Goal: Navigation & Orientation: Find specific page/section

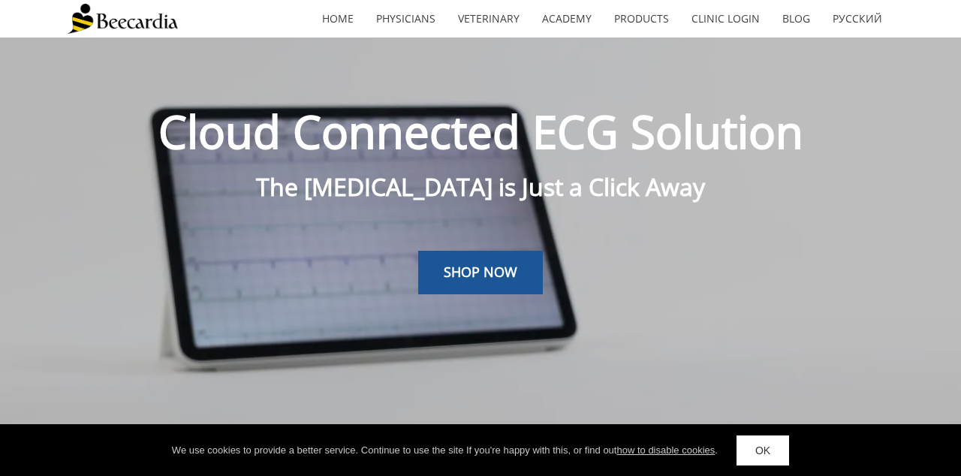
click at [857, 24] on link "Русский" at bounding box center [857, 19] width 72 height 35
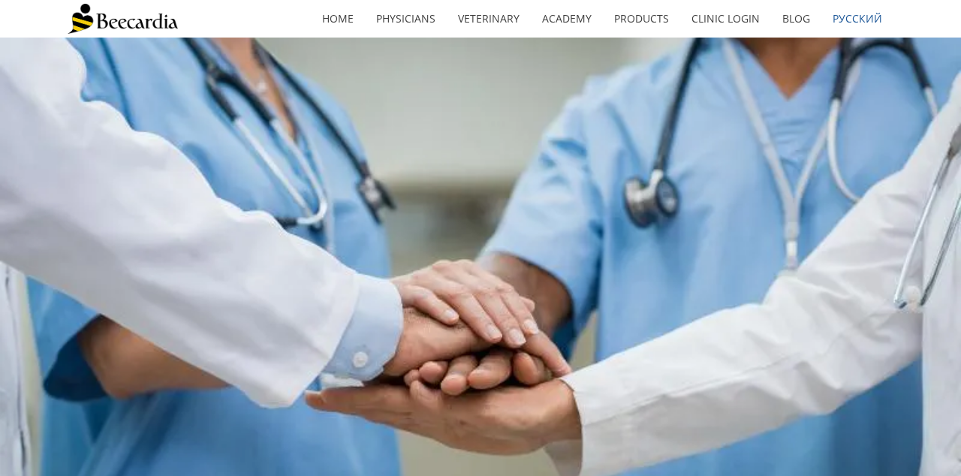
click at [854, 21] on link "Русский" at bounding box center [857, 19] width 72 height 35
click at [791, 14] on link "Blog" at bounding box center [796, 19] width 50 height 35
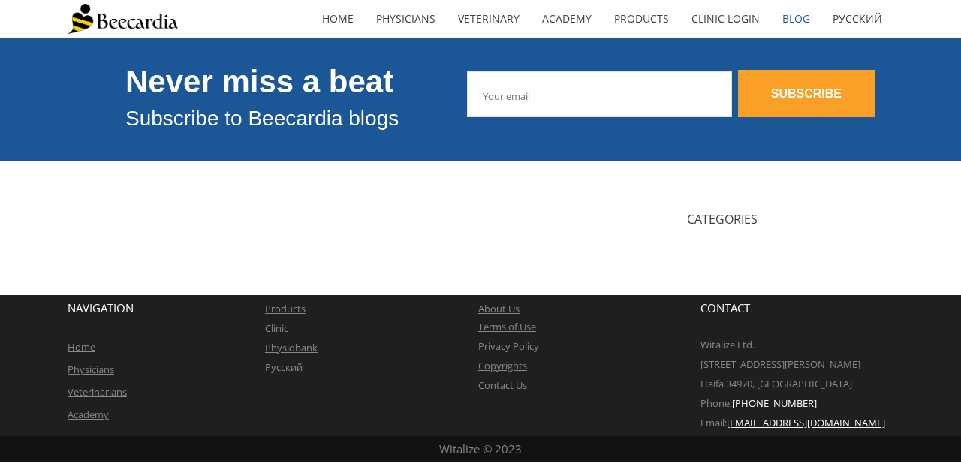
click at [739, 23] on link "Clinic Login" at bounding box center [725, 19] width 91 height 35
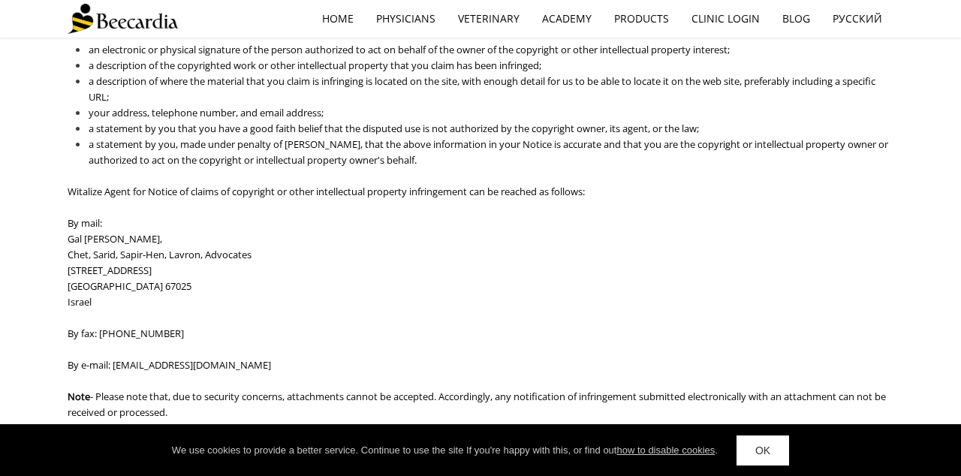
scroll to position [3157, 0]
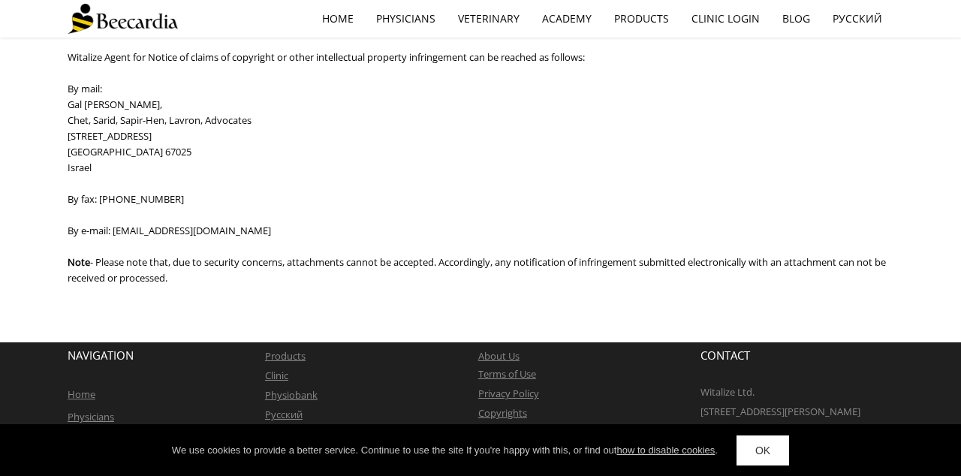
click at [520, 400] on link "Privacy Policy" at bounding box center [508, 394] width 61 height 14
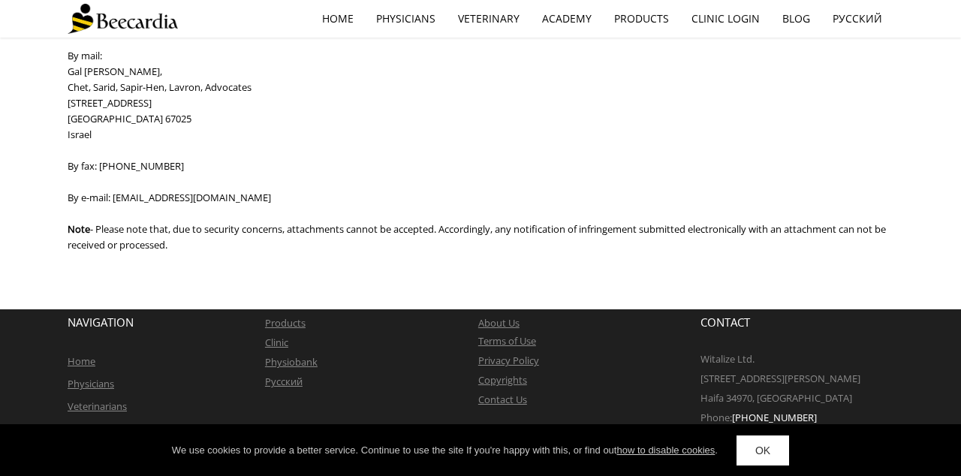
scroll to position [3215, 0]
